Goal: Task Accomplishment & Management: Use online tool/utility

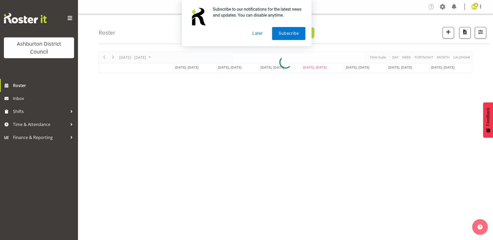
click at [259, 33] on button "Later" at bounding box center [257, 33] width 23 height 13
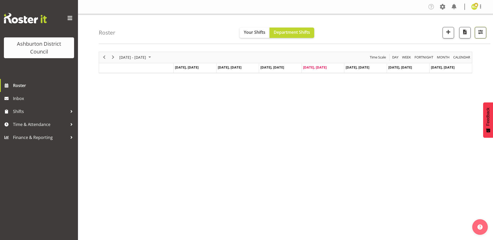
click at [477, 35] on span "button" at bounding box center [480, 32] width 7 height 7
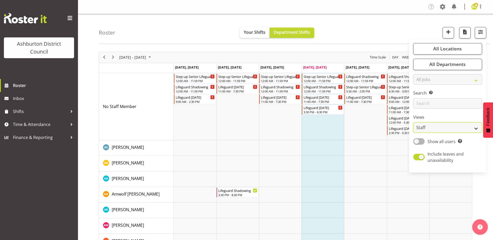
click at [448, 129] on select "Staff Role Shift - Horizontal Shift - Vertical Staff - Location" at bounding box center [447, 127] width 69 height 10
select select "shift"
click at [413, 122] on select "Staff Role Shift - Horizontal Shift - Vertical Staff - Location" at bounding box center [447, 127] width 69 height 10
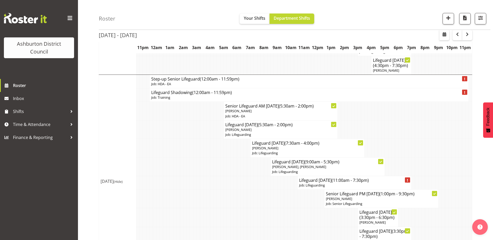
scroll to position [245, 0]
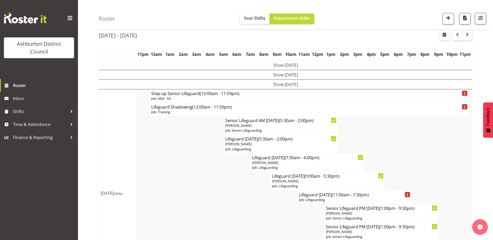
scroll to position [0, 0]
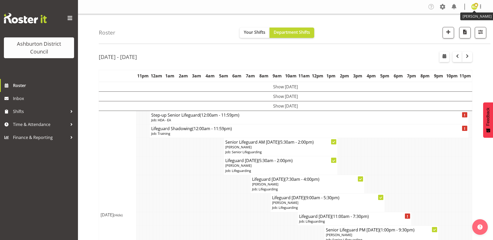
click at [472, 7] on img at bounding box center [474, 7] width 6 height 6
click at [459, 24] on link "Log Out" at bounding box center [459, 27] width 50 height 9
